Goal: Task Accomplishment & Management: Use online tool/utility

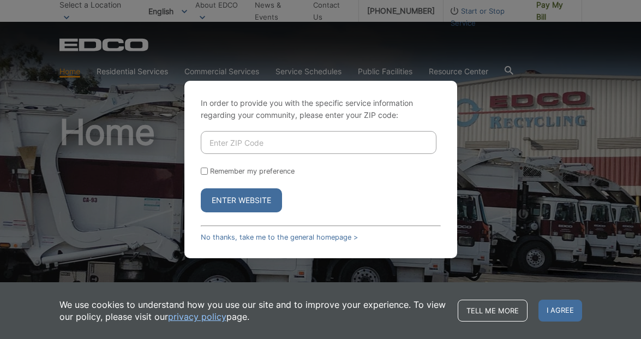
click at [252, 144] on input "Enter ZIP Code" at bounding box center [319, 142] width 236 height 23
type input "91941"
click at [201, 188] on button "Enter Website" at bounding box center [241, 200] width 81 height 24
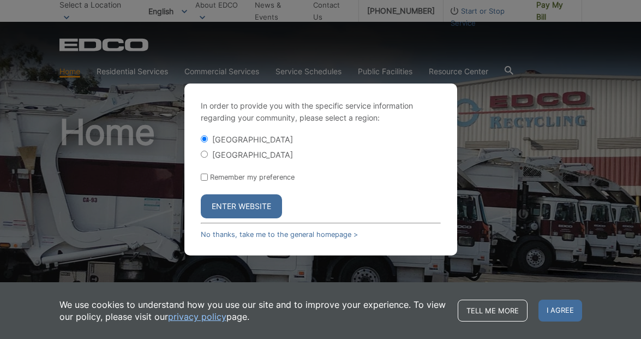
click at [207, 154] on input "[GEOGRAPHIC_DATA]" at bounding box center [204, 154] width 7 height 7
radio input "true"
click at [244, 206] on button "Enter Website" at bounding box center [241, 206] width 81 height 24
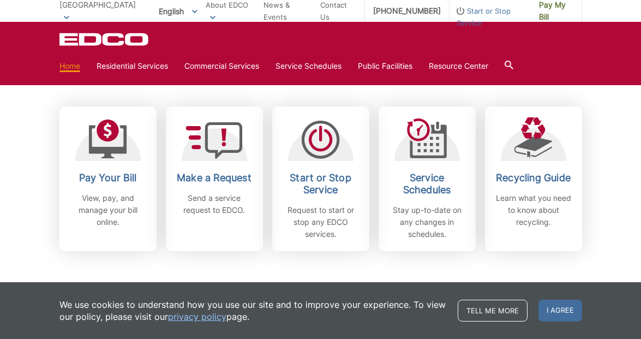
scroll to position [298, 0]
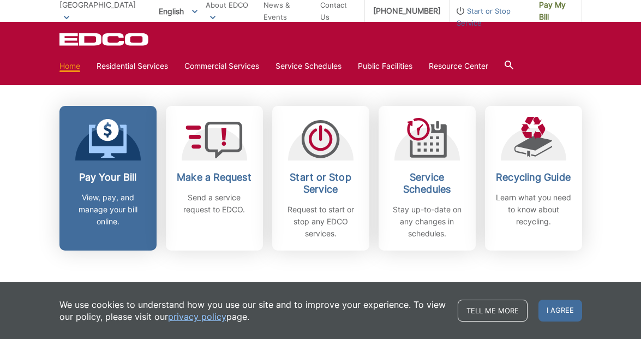
click at [103, 164] on link "Pay Your Bill View, pay, and manage your bill online." at bounding box center [107, 178] width 97 height 145
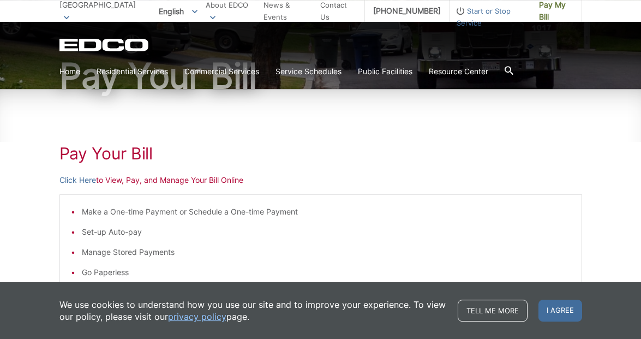
scroll to position [103, 0]
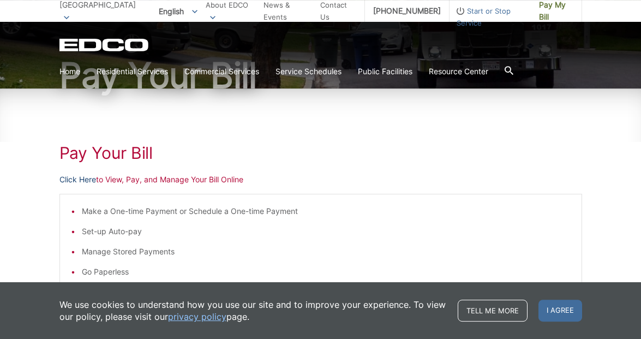
click at [76, 178] on link "Click Here" at bounding box center [77, 180] width 37 height 12
